Goal: Find specific page/section: Find specific page/section

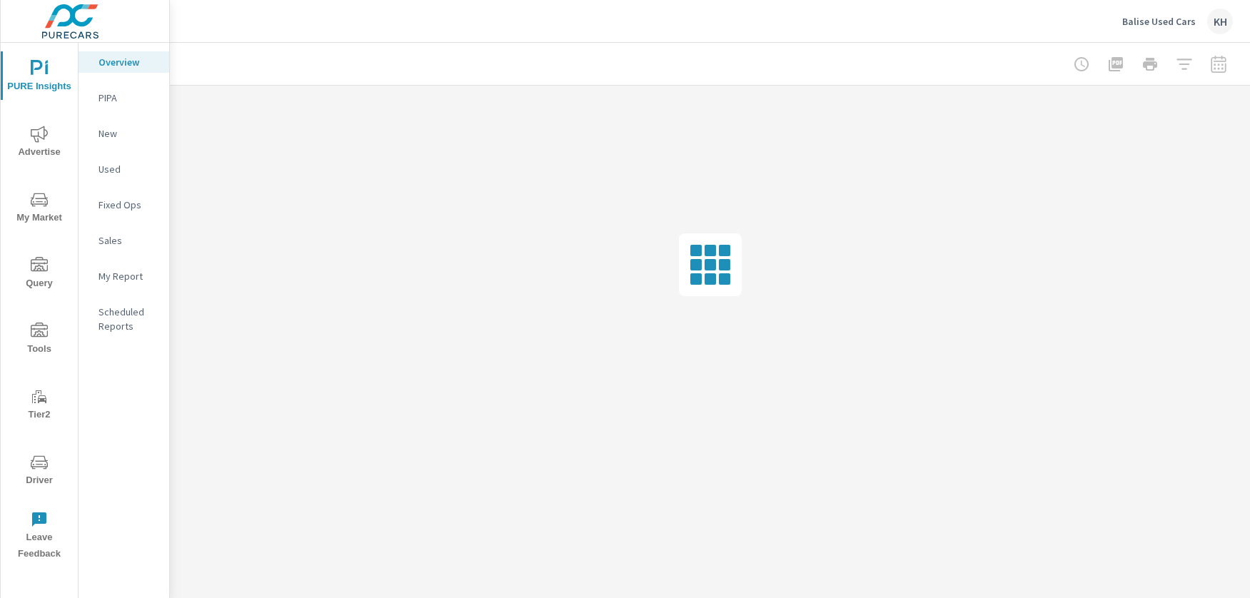
click at [51, 465] on span "Driver" at bounding box center [39, 471] width 69 height 35
click at [39, 464] on icon "nav menu" at bounding box center [39, 462] width 17 height 17
